Goal: Task Accomplishment & Management: Use online tool/utility

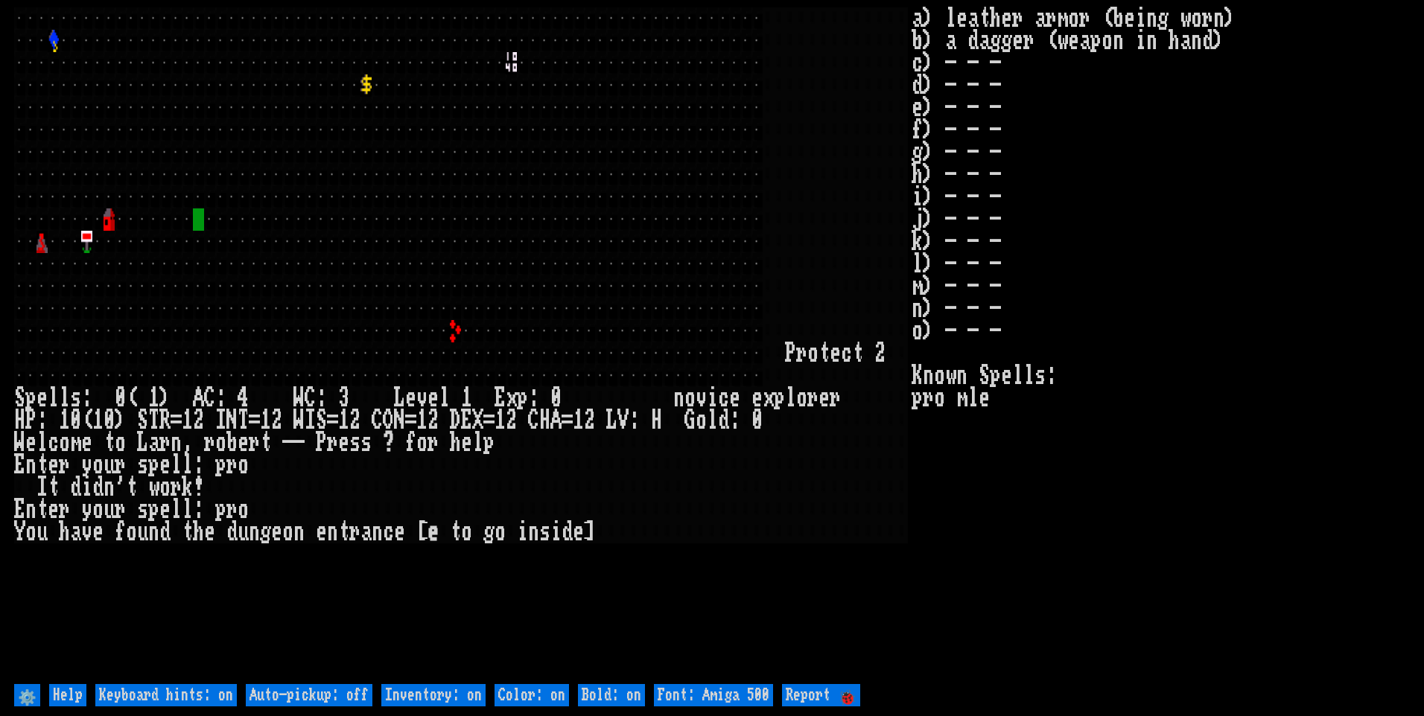
click at [349, 696] on off "Auto-pickup: off" at bounding box center [309, 695] width 127 height 22
type off "Auto-pickup: on"
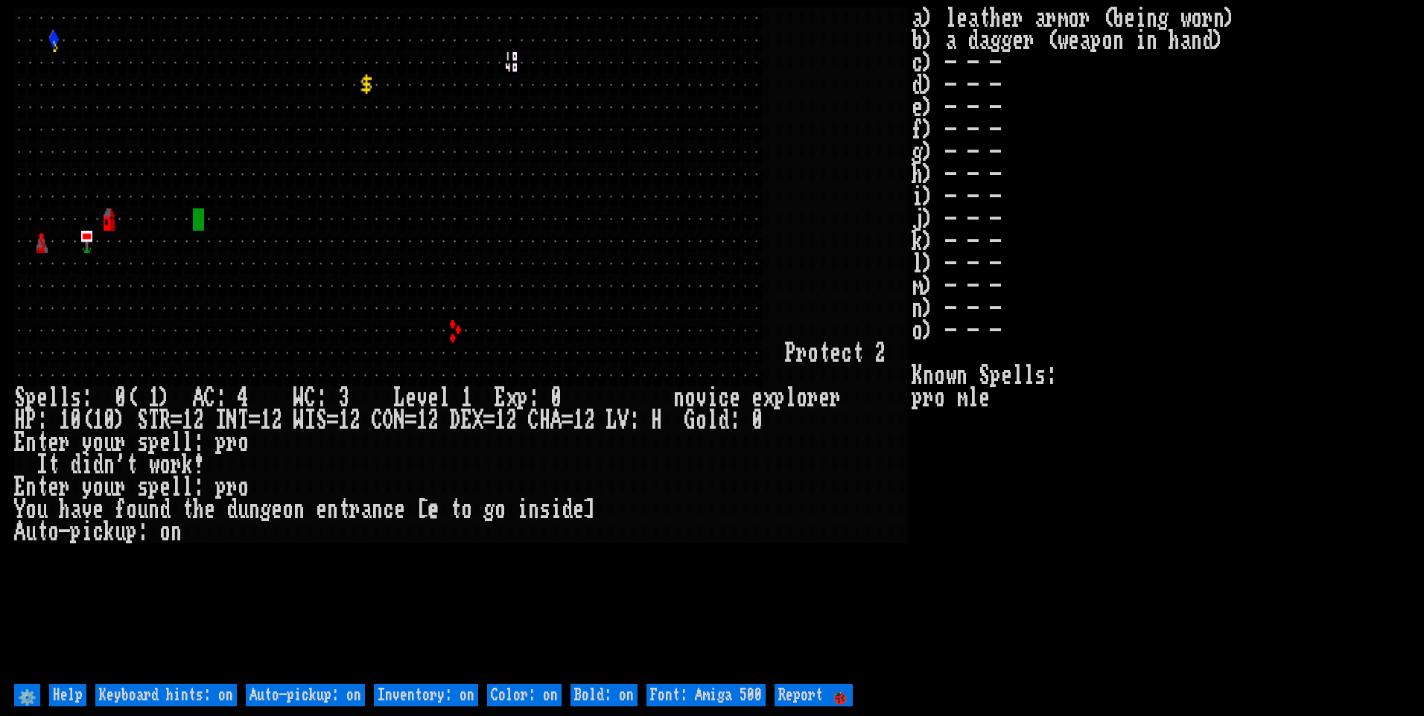
drag, startPoint x: 409, startPoint y: 693, endPoint x: 453, endPoint y: 691, distance: 44.0
click at [412, 693] on on "Inventory: on" at bounding box center [426, 695] width 104 height 22
type on "Inventory: off"
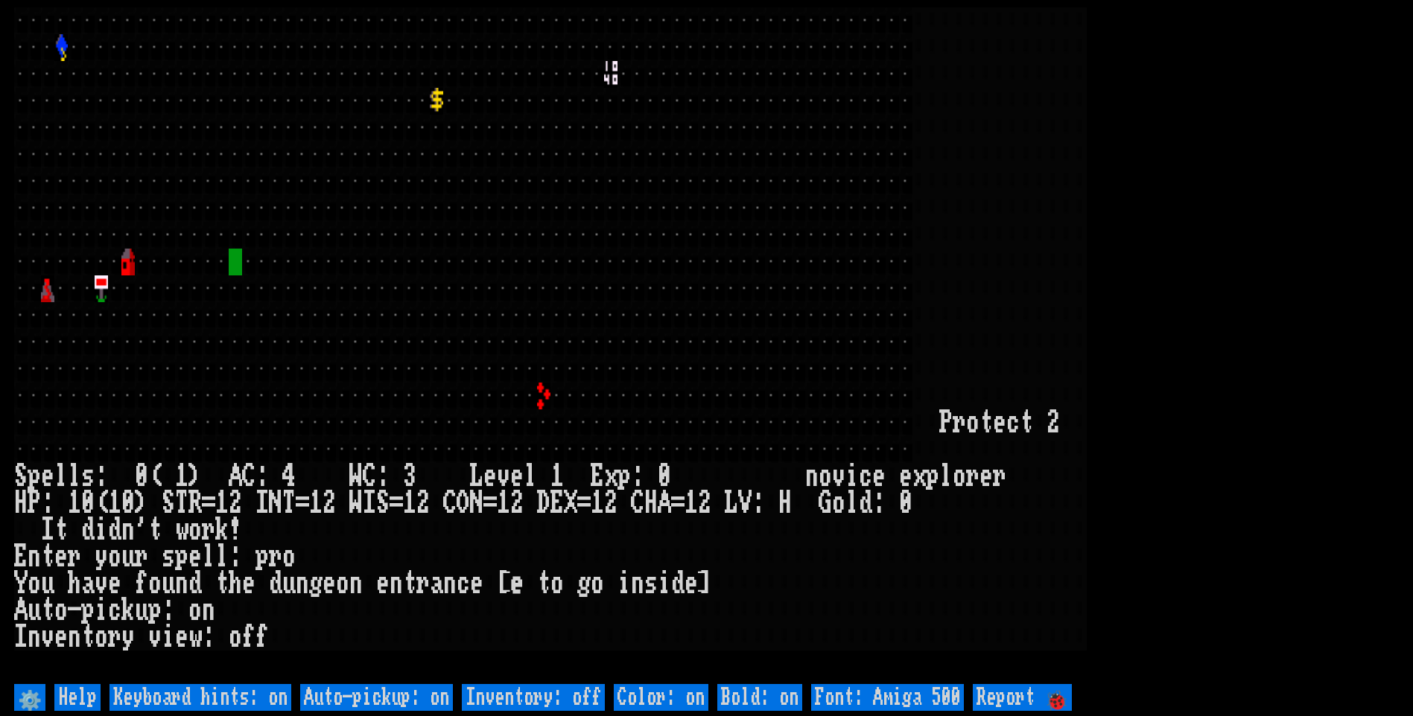
click at [903, 698] on 500 "Font: Amiga 500" at bounding box center [887, 697] width 153 height 27
type 500 "Font: Amiga 1200"
